Goal: Use online tool/utility: Utilize a website feature to perform a specific function

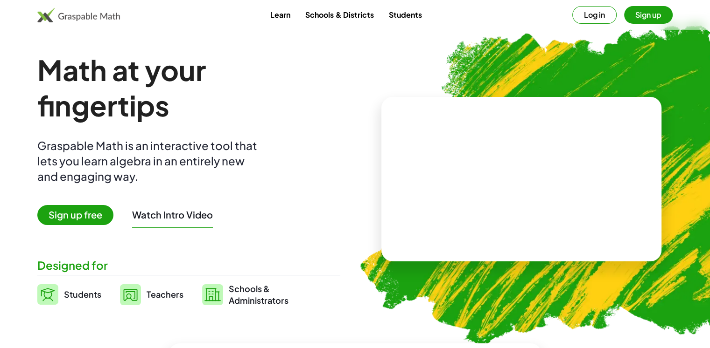
click at [85, 210] on span "Sign up free" at bounding box center [75, 215] width 76 height 20
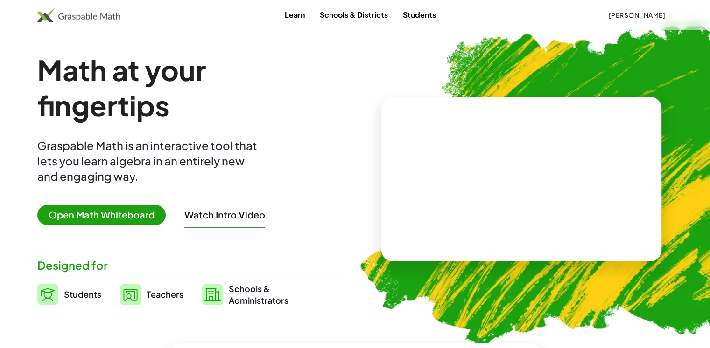
click at [109, 209] on span "Open Math Whiteboard" at bounding box center [101, 215] width 128 height 20
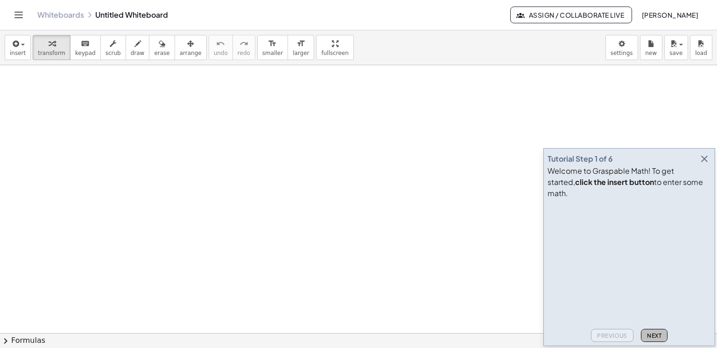
click at [654, 335] on span "Next" at bounding box center [654, 336] width 14 height 7
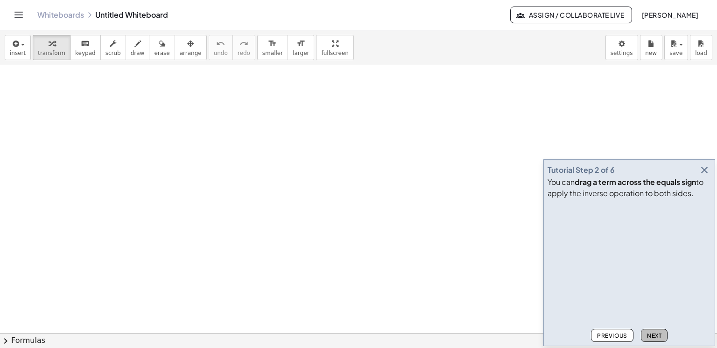
click at [654, 335] on span "Next" at bounding box center [654, 336] width 14 height 7
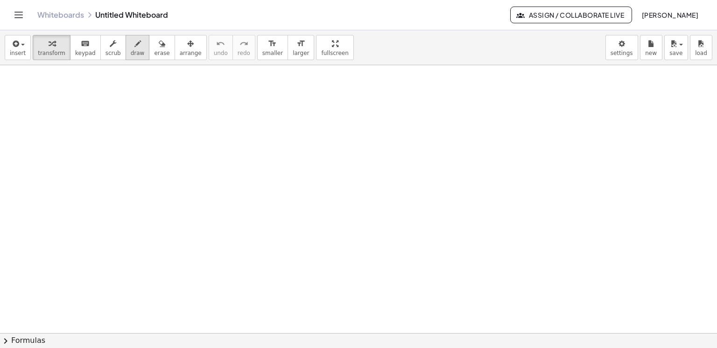
click at [132, 56] on button "draw" at bounding box center [137, 47] width 24 height 25
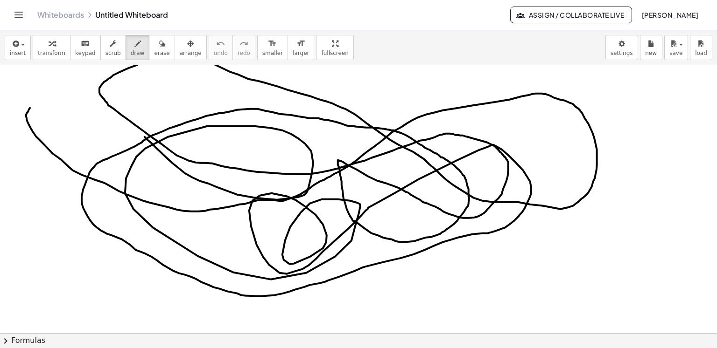
drag, startPoint x: 145, startPoint y: 137, endPoint x: 39, endPoint y: 101, distance: 111.2
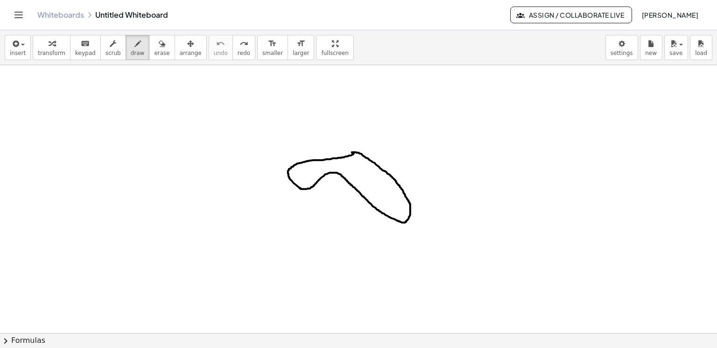
drag, startPoint x: 381, startPoint y: 215, endPoint x: 405, endPoint y: 197, distance: 30.0
drag, startPoint x: 406, startPoint y: 220, endPoint x: 399, endPoint y: 212, distance: 10.6
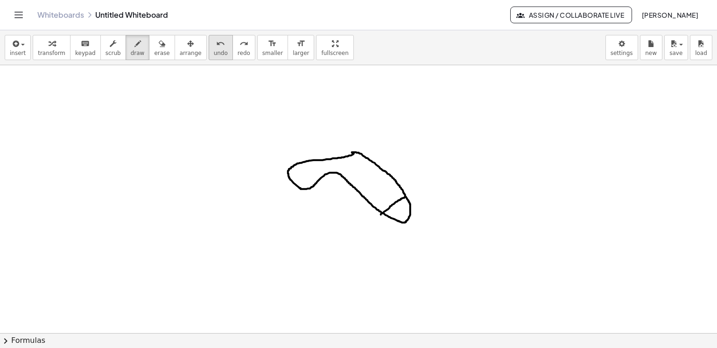
click at [216, 47] on icon "undo" at bounding box center [220, 43] width 9 height 11
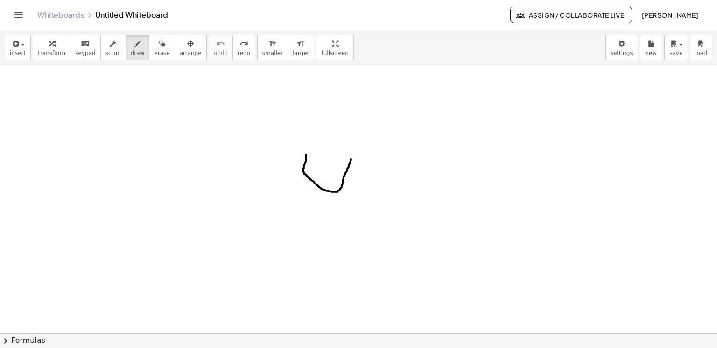
drag, startPoint x: 306, startPoint y: 154, endPoint x: 352, endPoint y: 157, distance: 45.8
drag, startPoint x: 327, startPoint y: 168, endPoint x: 310, endPoint y: 184, distance: 22.8
drag, startPoint x: 305, startPoint y: 152, endPoint x: 435, endPoint y: 205, distance: 140.3
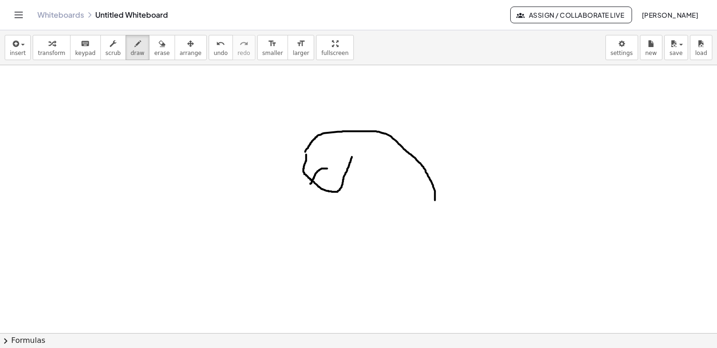
drag, startPoint x: 351, startPoint y: 160, endPoint x: 439, endPoint y: 217, distance: 104.5
click at [214, 55] on span "undo" at bounding box center [221, 53] width 14 height 7
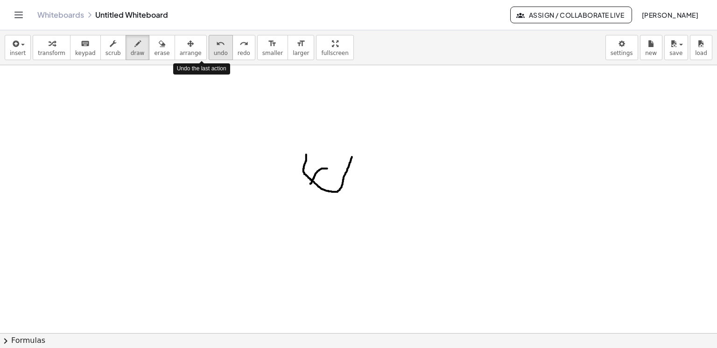
click at [214, 55] on span "undo" at bounding box center [221, 53] width 14 height 7
